Goal: Book appointment/travel/reservation

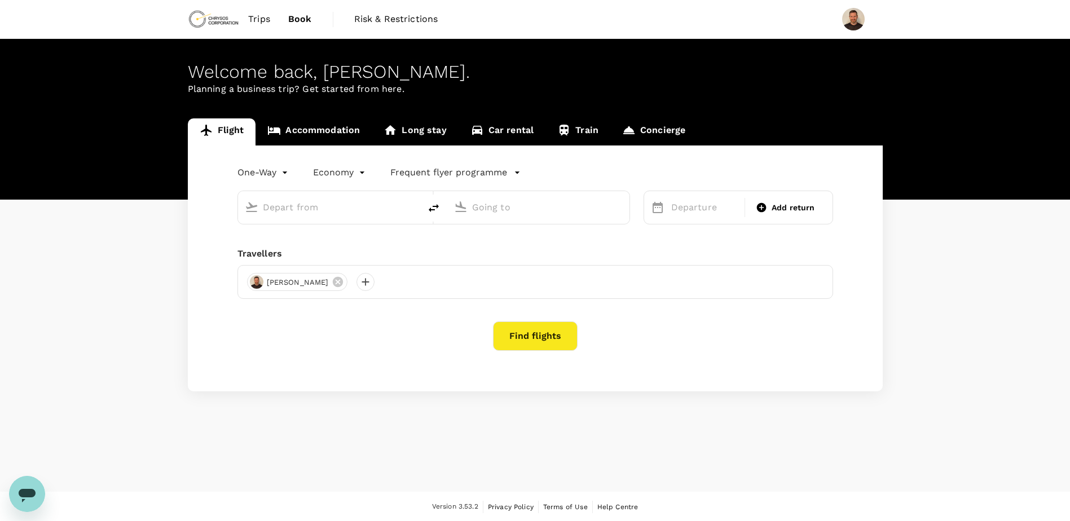
type input "Vancouver Intl (YVR)"
type input "Comodoro [PERSON_NAME] [PERSON_NAME] Intl (SCL)"
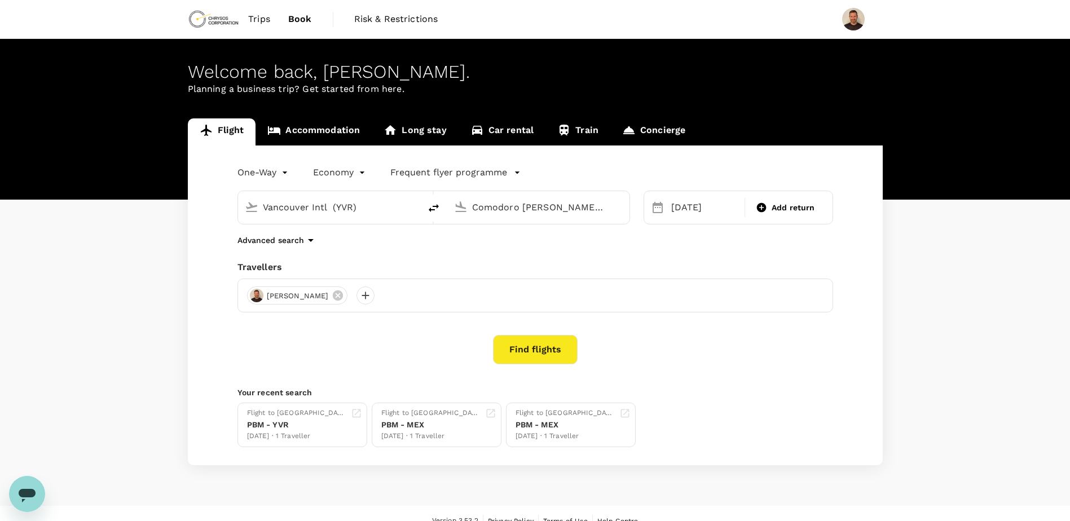
click at [424, 337] on div "Find flights" at bounding box center [536, 349] width 596 height 29
click at [312, 128] on link "Accommodation" at bounding box center [314, 131] width 116 height 27
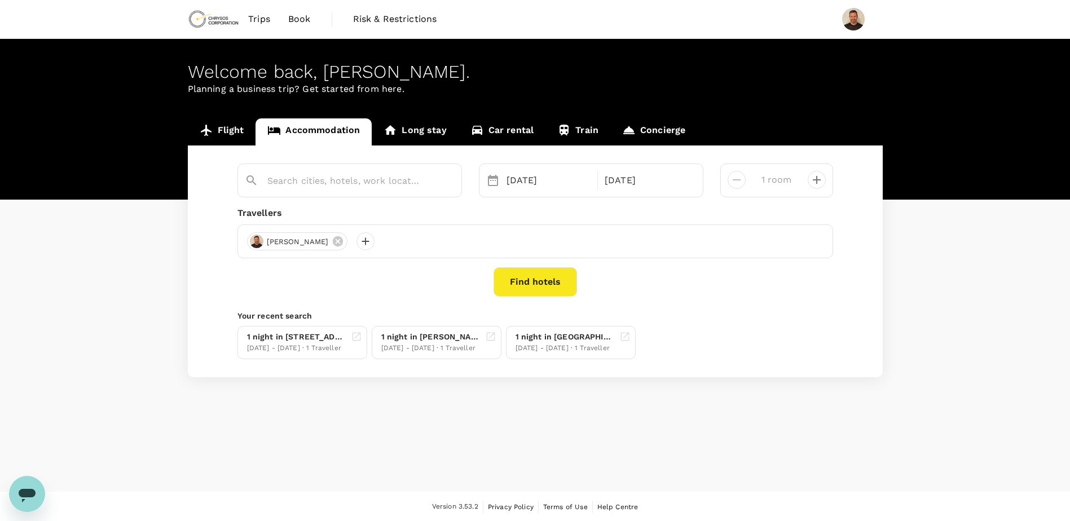
type input "oficina 302"
click at [253, 20] on span "Trips" at bounding box center [259, 19] width 22 height 14
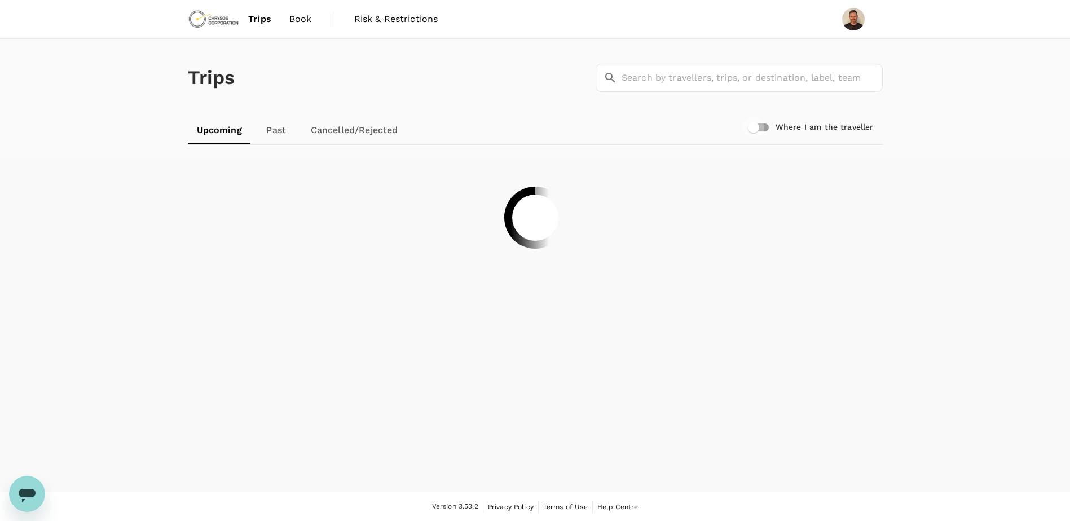
click at [765, 123] on input "Where I am the traveller" at bounding box center [754, 127] width 64 height 21
checkbox input "true"
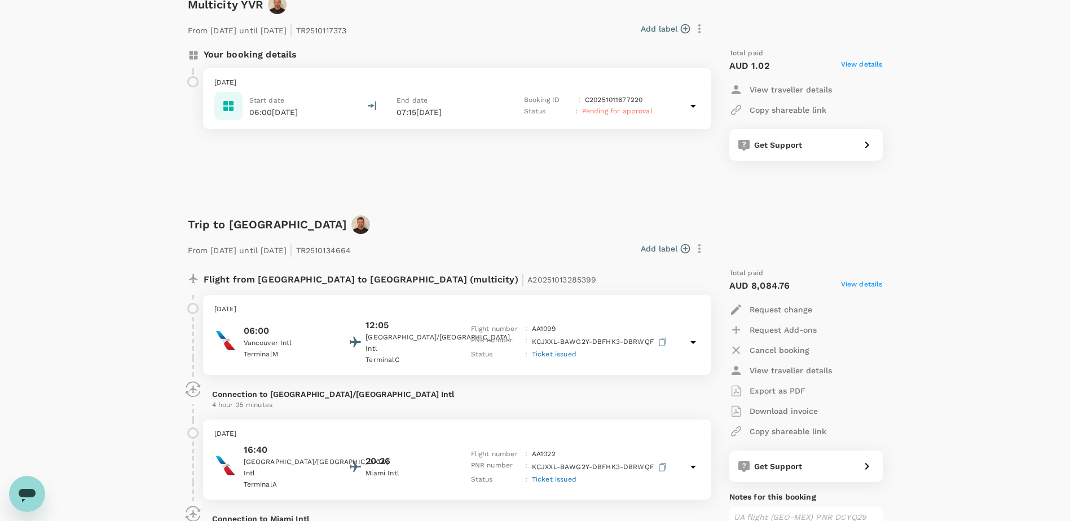
scroll to position [113, 0]
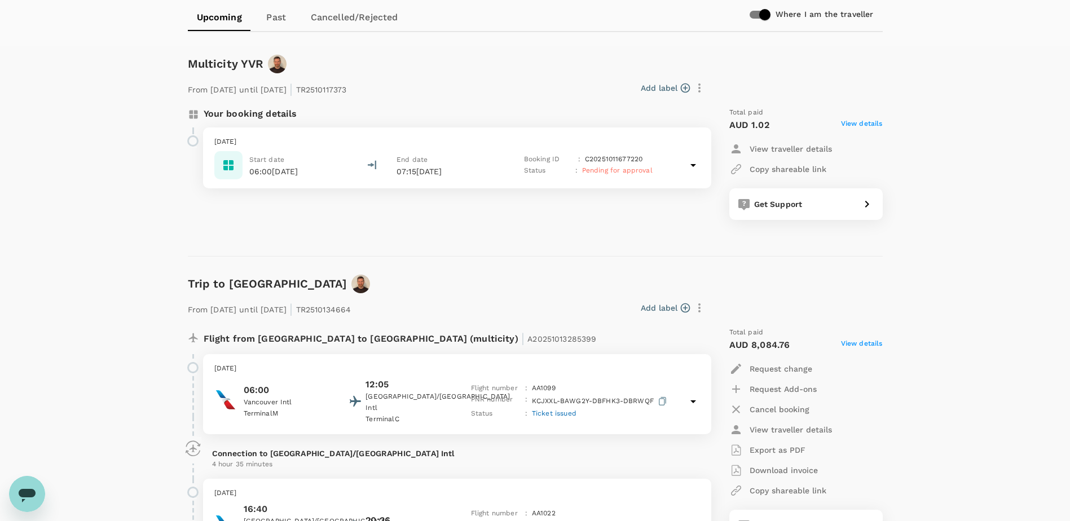
click at [692, 161] on icon at bounding box center [694, 166] width 14 height 14
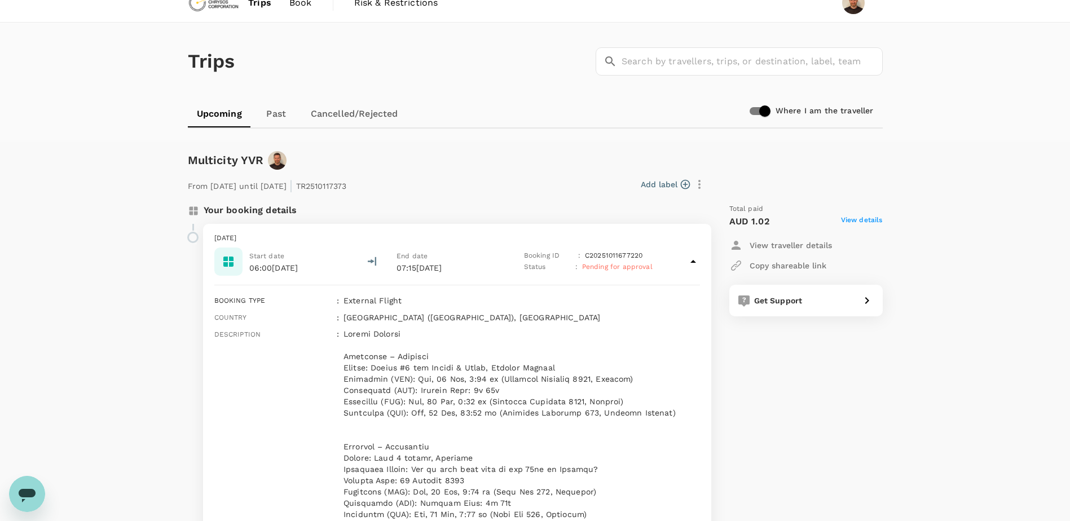
scroll to position [0, 0]
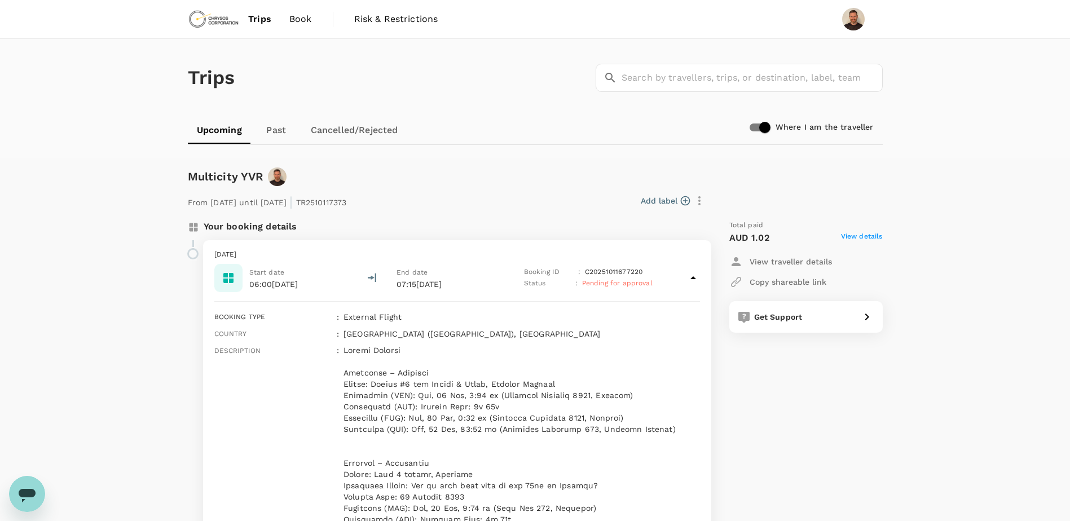
click at [689, 276] on icon at bounding box center [694, 278] width 14 height 14
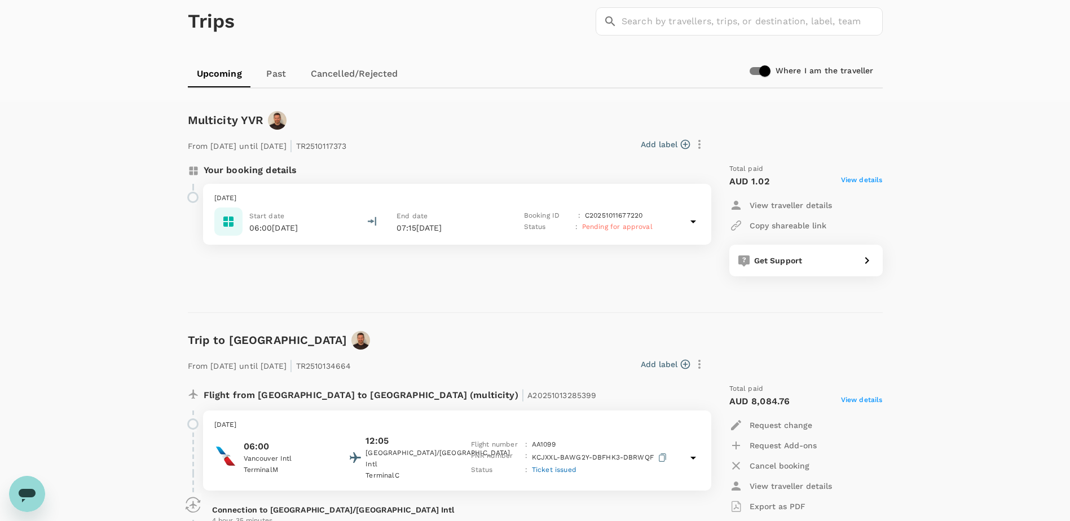
scroll to position [113, 0]
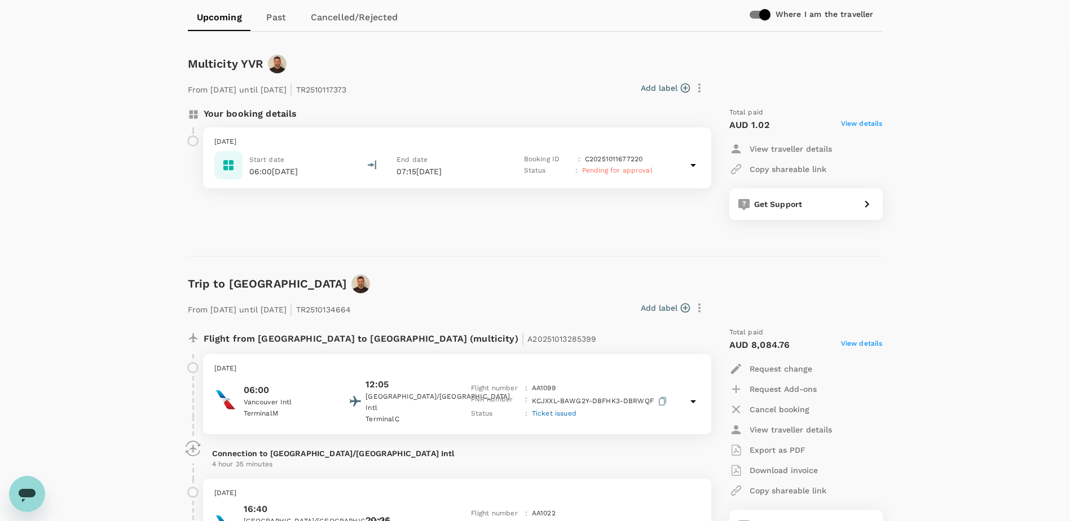
click at [696, 165] on icon at bounding box center [694, 166] width 14 height 14
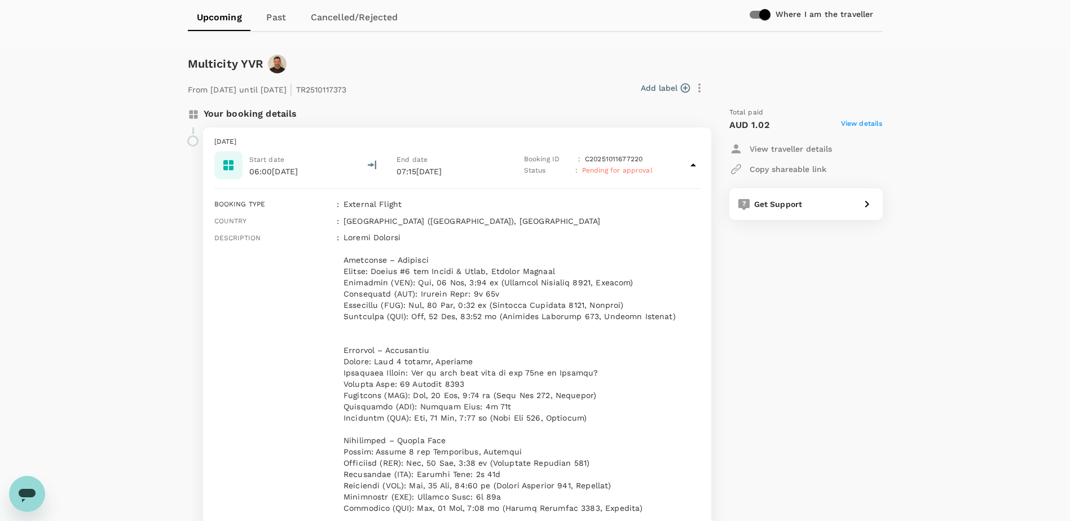
click at [695, 165] on icon at bounding box center [694, 166] width 14 height 14
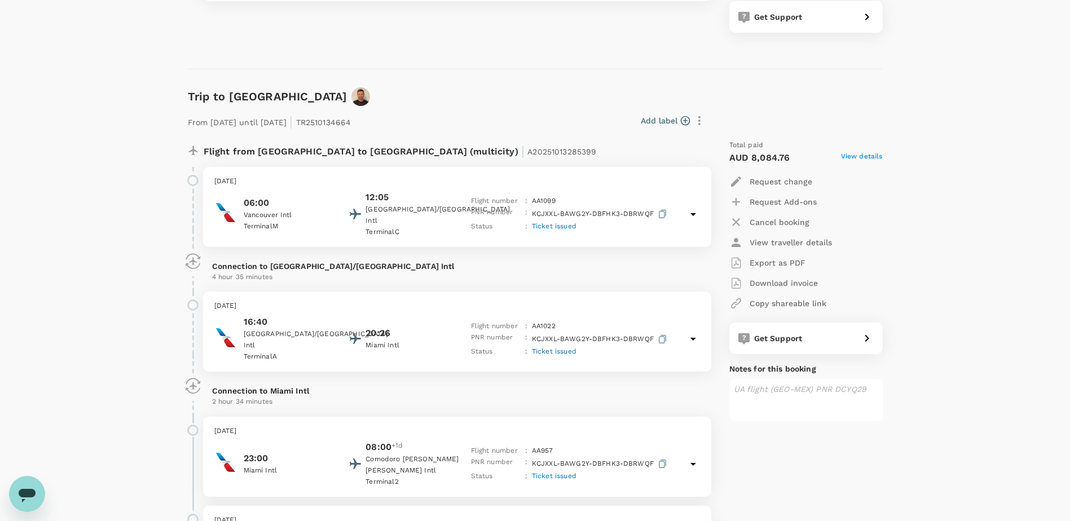
scroll to position [339, 0]
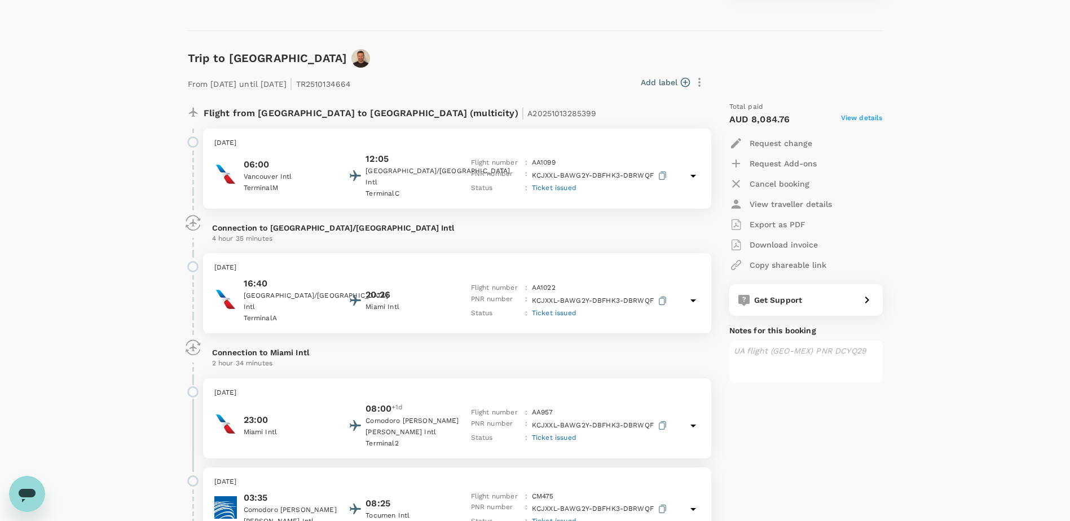
click at [874, 119] on span "View details" at bounding box center [862, 120] width 42 height 14
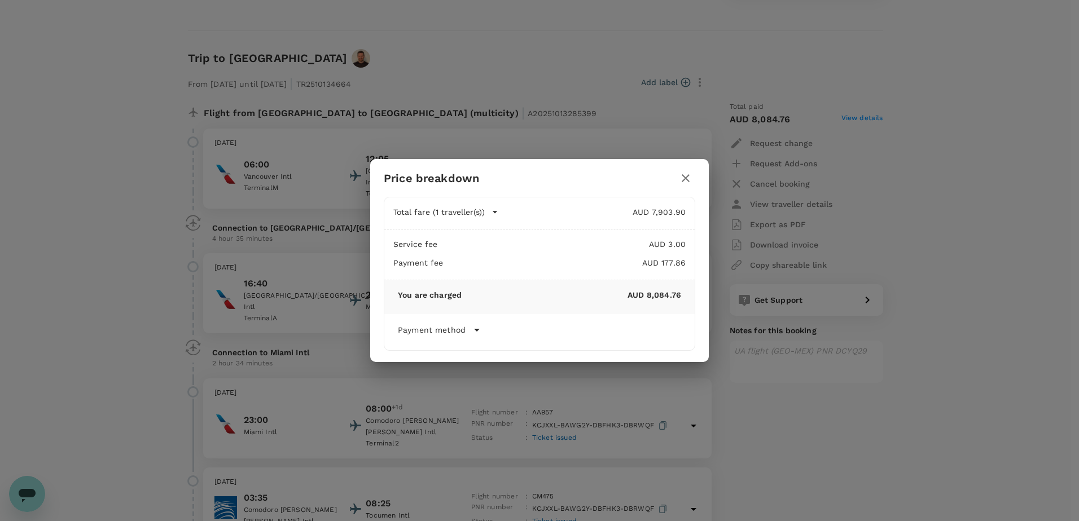
click at [688, 171] on button "button" at bounding box center [685, 178] width 19 height 19
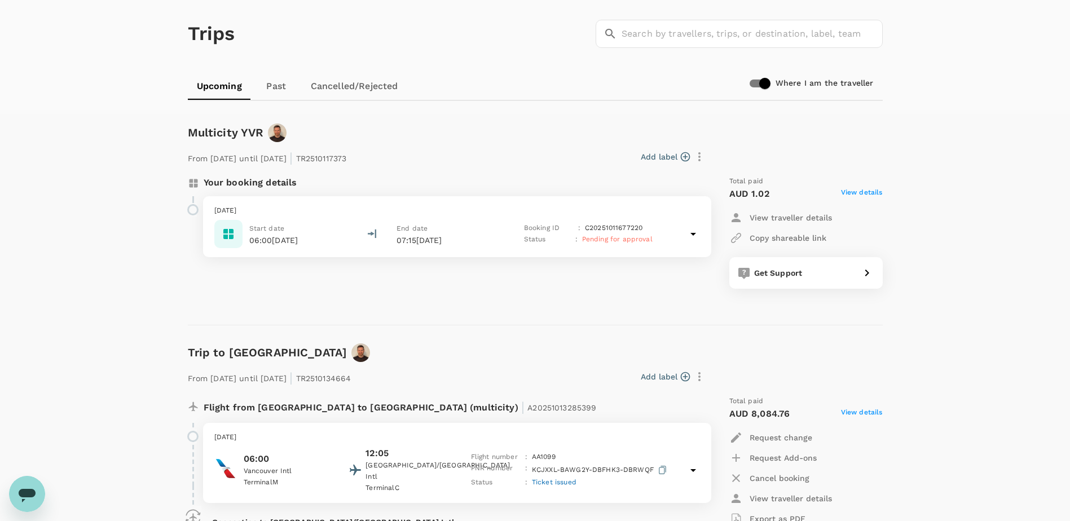
scroll to position [0, 0]
